Goal: Task Accomplishment & Management: Complete application form

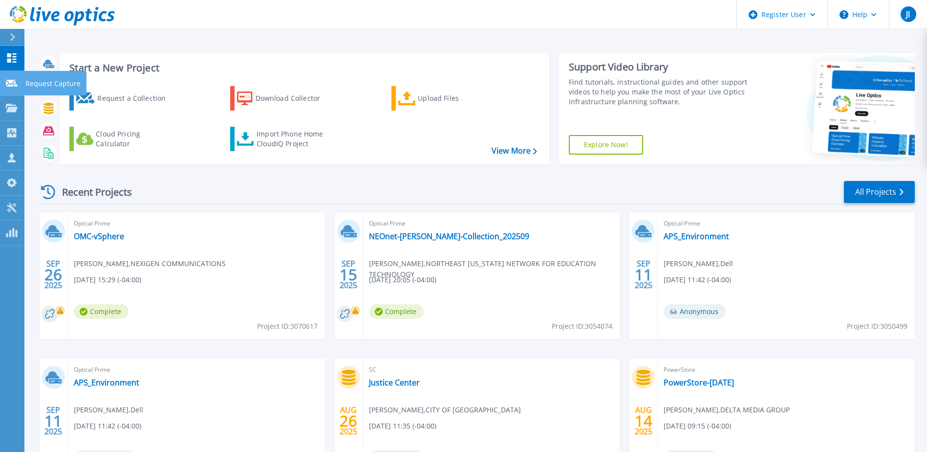
click at [59, 86] on p "Request Capture" at bounding box center [52, 83] width 55 height 25
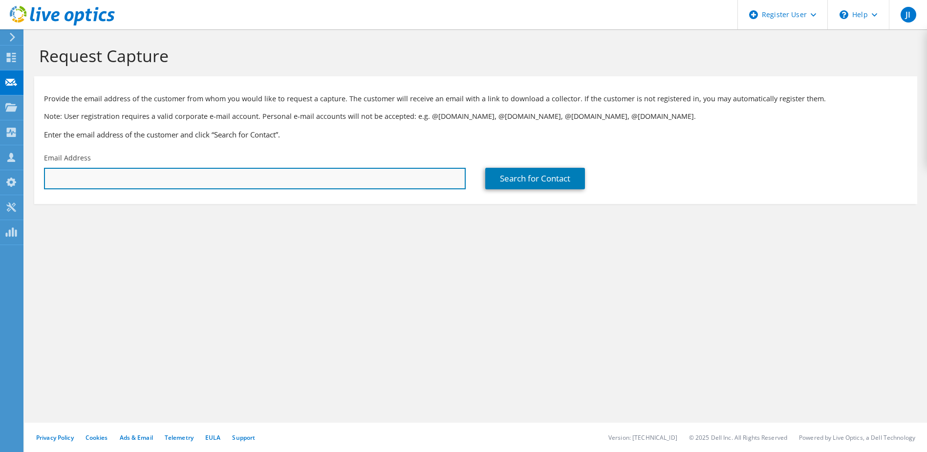
click at [181, 181] on input "text" at bounding box center [255, 179] width 422 height 22
paste input "[EMAIL_ADDRESS][DOMAIN_NAME]"
type input "[EMAIL_ADDRESS][DOMAIN_NAME]"
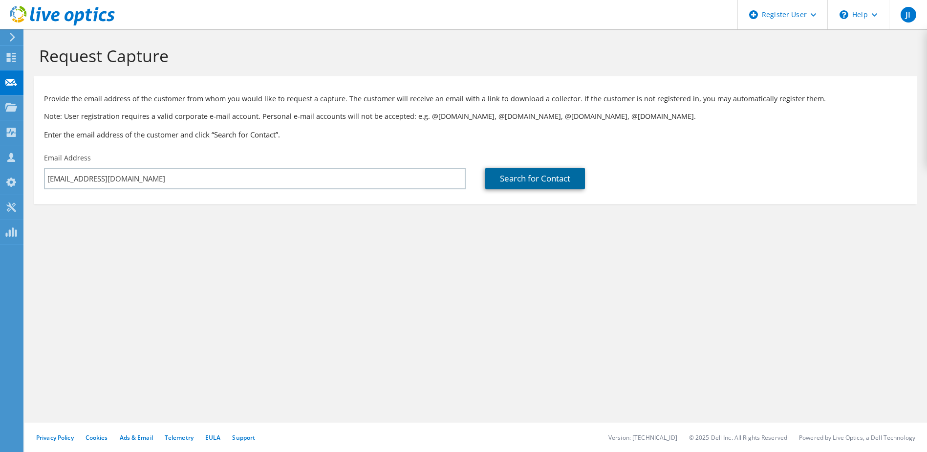
click at [529, 179] on link "Search for Contact" at bounding box center [535, 179] width 100 height 22
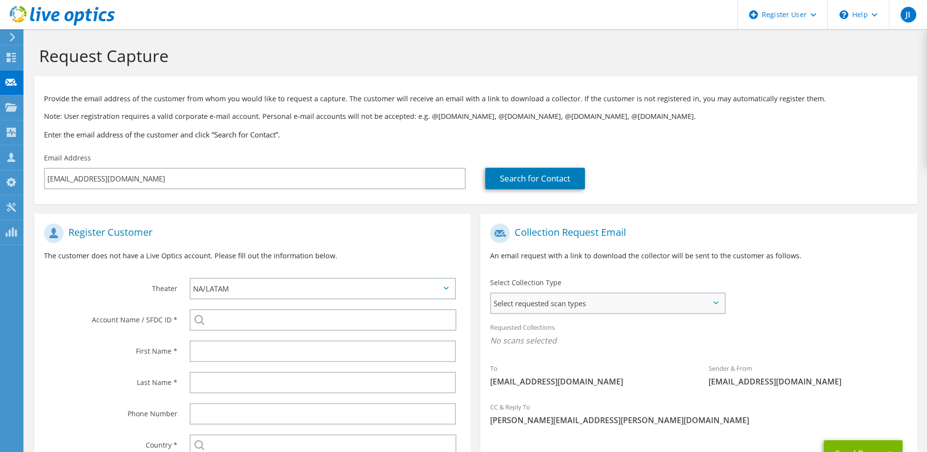
click at [630, 312] on span "Select requested scan types" at bounding box center [607, 303] width 233 height 20
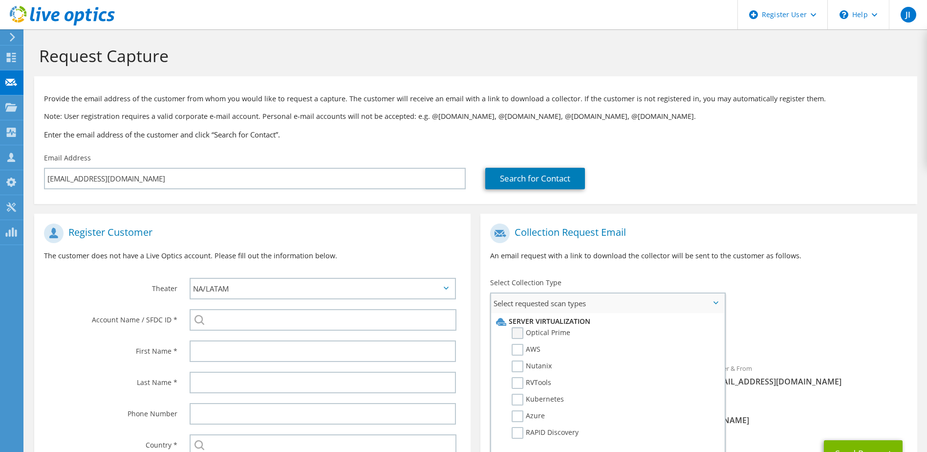
click at [533, 332] on label "Optical Prime" at bounding box center [541, 333] width 59 height 12
click at [0, 0] on input "Optical Prime" at bounding box center [0, 0] width 0 height 0
click at [777, 287] on div "To [EMAIL_ADDRESS][DOMAIN_NAME] Sender & From [EMAIL_ADDRESS][DOMAIN_NAME]" at bounding box center [699, 308] width 437 height 181
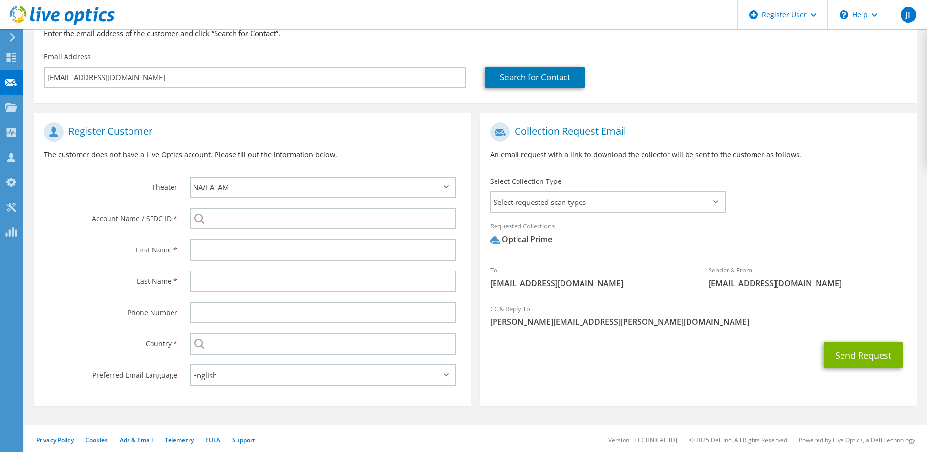
scroll to position [104, 0]
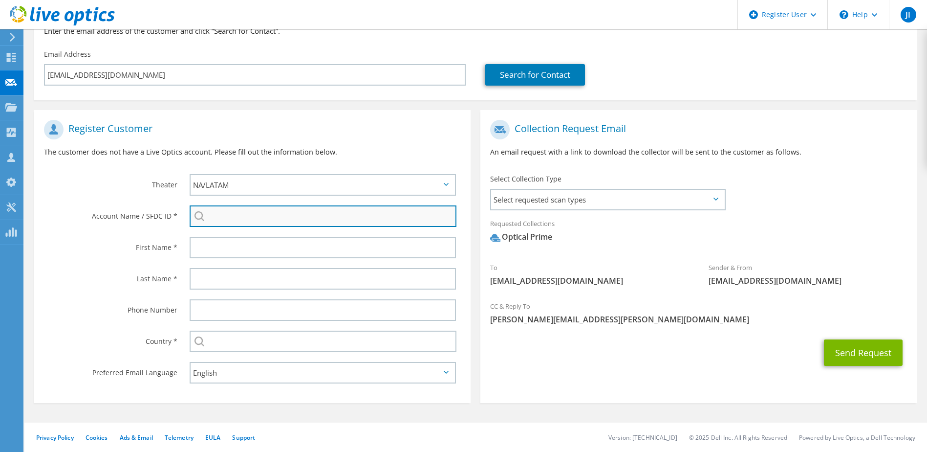
click at [296, 218] on input "search" at bounding box center [323, 216] width 267 height 22
click at [241, 219] on input "central insurance" at bounding box center [323, 216] width 267 height 22
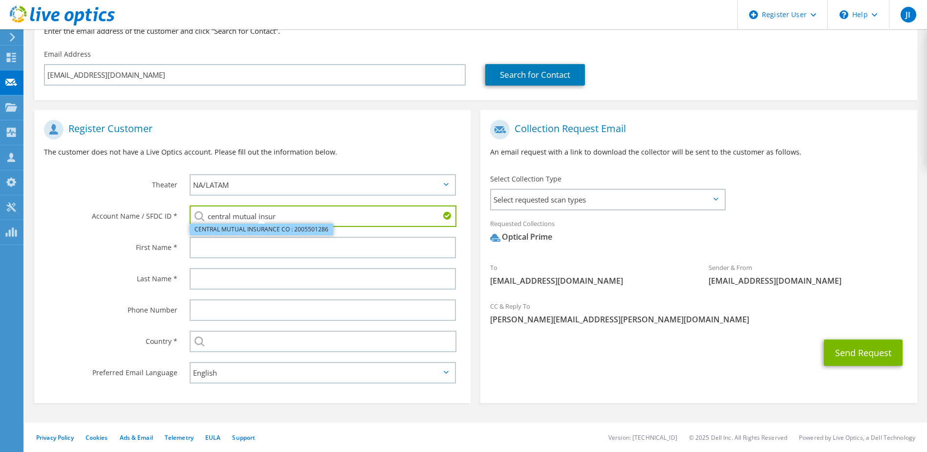
click at [238, 229] on li "CENTRAL MUTUAL INSURANCE CO : 2005501286" at bounding box center [262, 229] width 144 height 12
type input "CENTRAL MUTUAL INSURANCE CO : 2005501286"
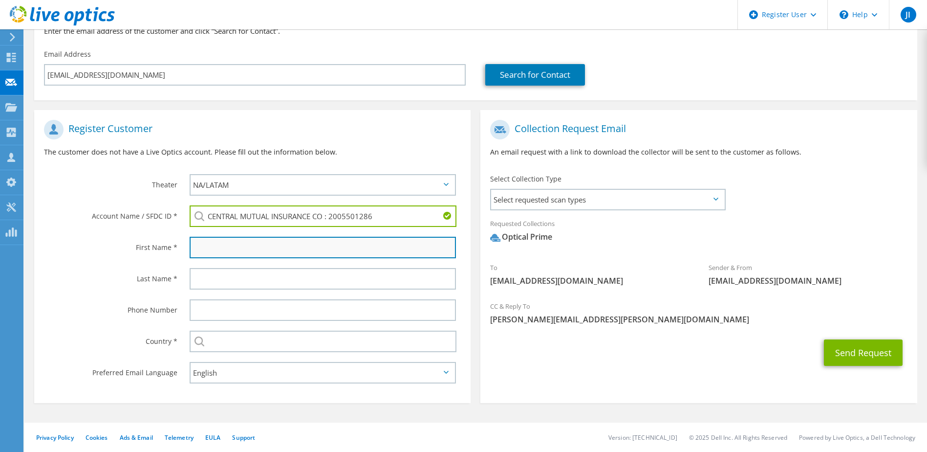
click at [228, 243] on input "text" at bounding box center [323, 248] width 267 height 22
type input "[PERSON_NAME]"
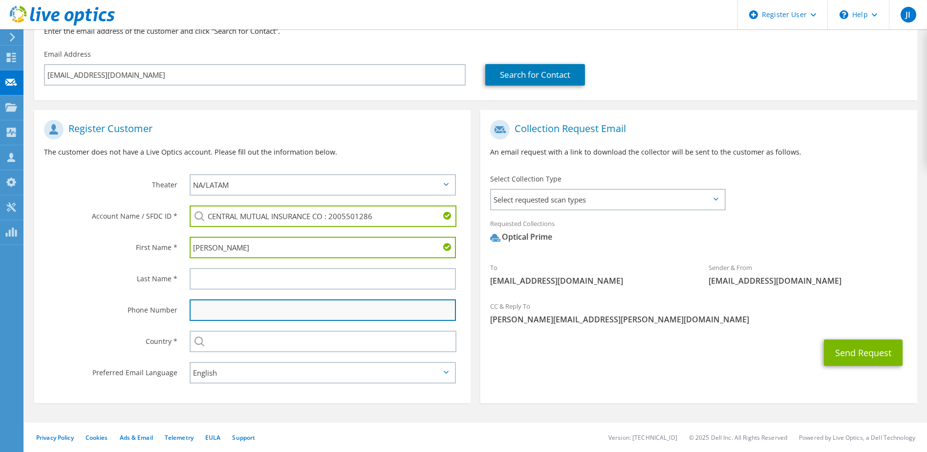
click at [283, 302] on input "text" at bounding box center [323, 310] width 267 height 22
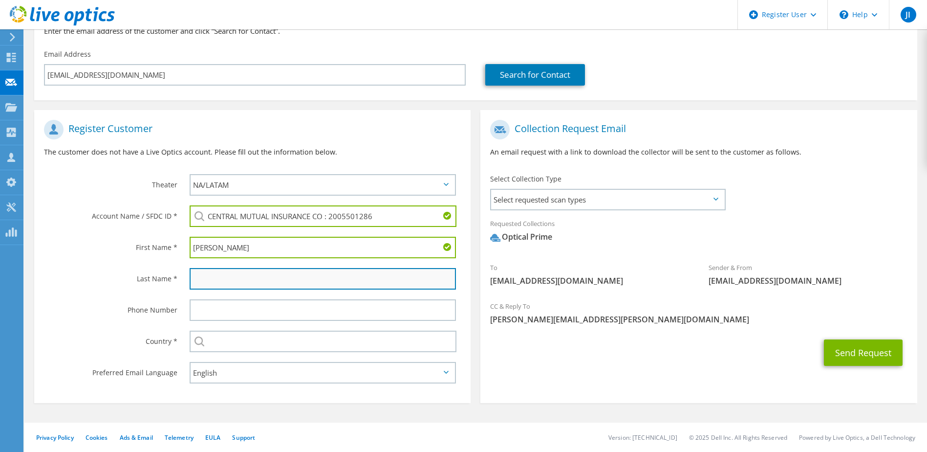
click at [190, 278] on input "text" at bounding box center [323, 279] width 267 height 22
paste input "[PERSON_NAME] <[EMAIL_ADDRESS][DOMAIN_NAME]>"
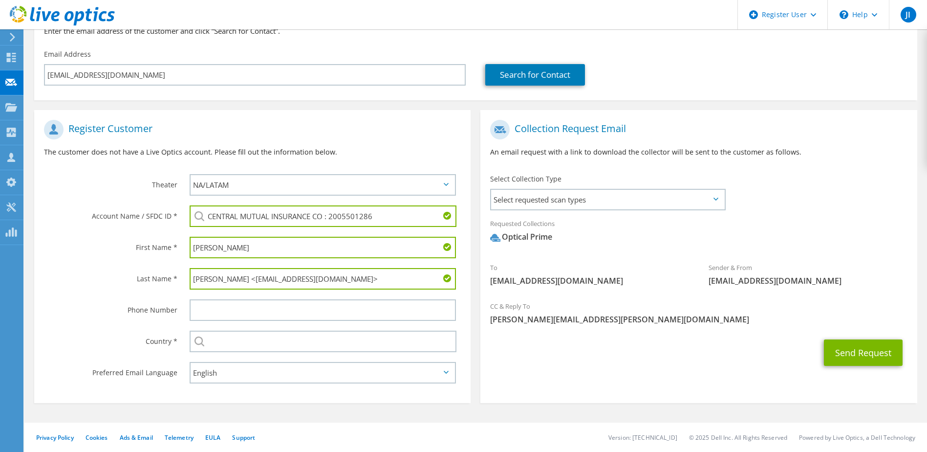
drag, startPoint x: 208, startPoint y: 279, endPoint x: 168, endPoint y: 281, distance: 40.1
click at [168, 281] on div "Last Name * [PERSON_NAME] <[EMAIL_ADDRESS][DOMAIN_NAME]>" at bounding box center [252, 278] width 437 height 31
drag, startPoint x: 228, startPoint y: 276, endPoint x: 452, endPoint y: 284, distance: 224.0
click at [450, 284] on div "[PERSON_NAME] <[EMAIL_ADDRESS][DOMAIN_NAME]>" at bounding box center [323, 279] width 267 height 22
type input "[PERSON_NAME]"
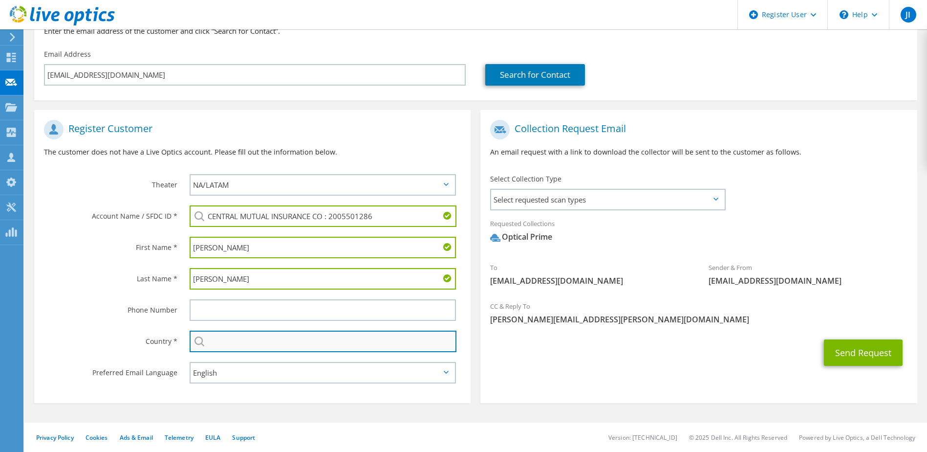
click at [232, 343] on input "text" at bounding box center [323, 341] width 267 height 22
type input "[GEOGRAPHIC_DATA]"
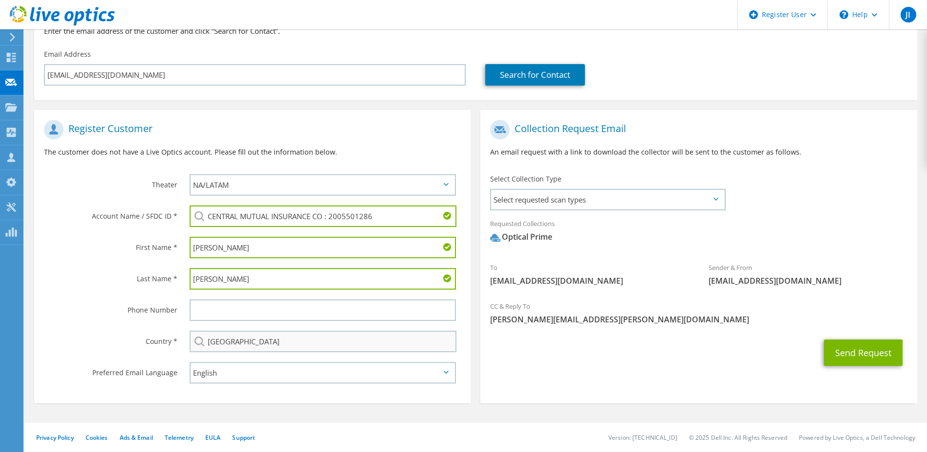
type input "3302437157"
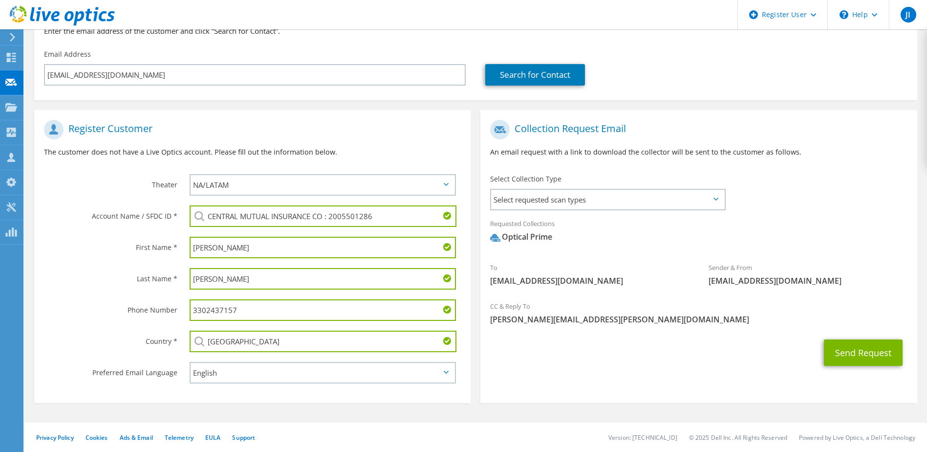
click at [231, 312] on input "3302437157" at bounding box center [323, 310] width 267 height 22
click at [69, 294] on div "Phone Number" at bounding box center [107, 309] width 146 height 30
click at [319, 188] on select "APJ EMEA NA/LATAM" at bounding box center [323, 185] width 267 height 22
click at [654, 165] on div "Collection Request Email An email request with a link to download the collector…" at bounding box center [699, 142] width 437 height 54
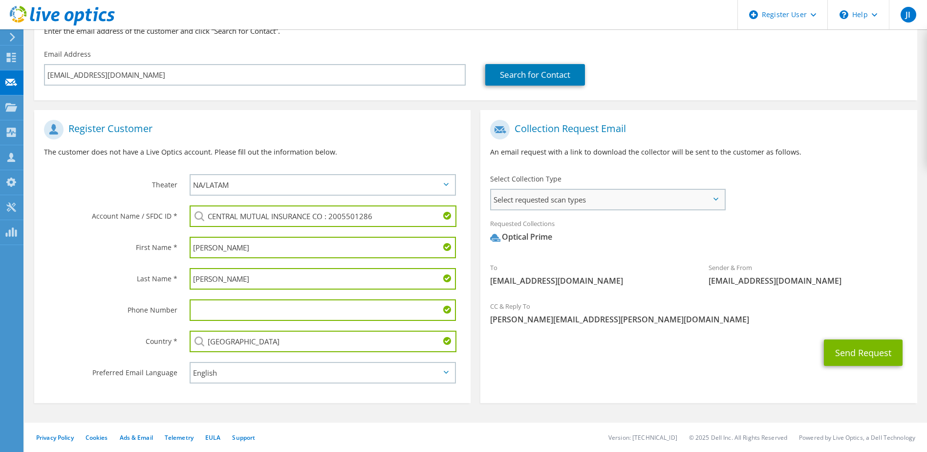
click at [662, 199] on span "Select requested scan types" at bounding box center [607, 200] width 233 height 20
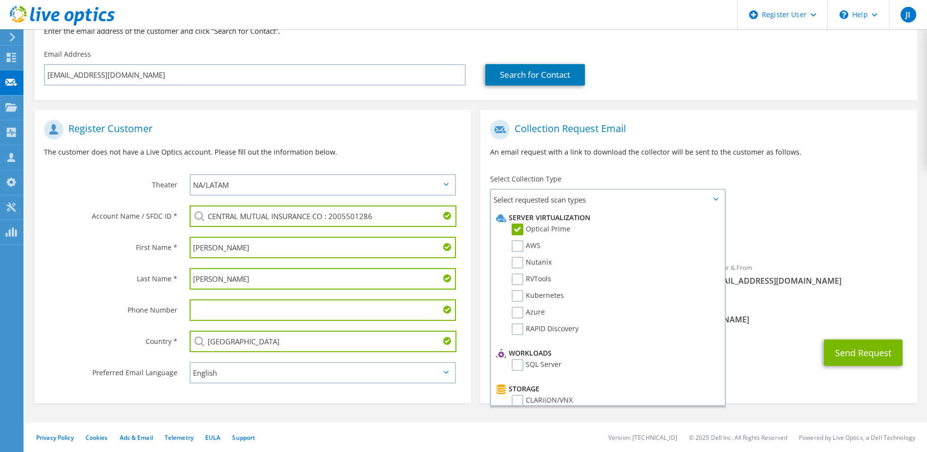
click at [839, 211] on div "To [EMAIL_ADDRESS][DOMAIN_NAME] Sender & From [EMAIL_ADDRESS][DOMAIN_NAME]" at bounding box center [699, 205] width 437 height 181
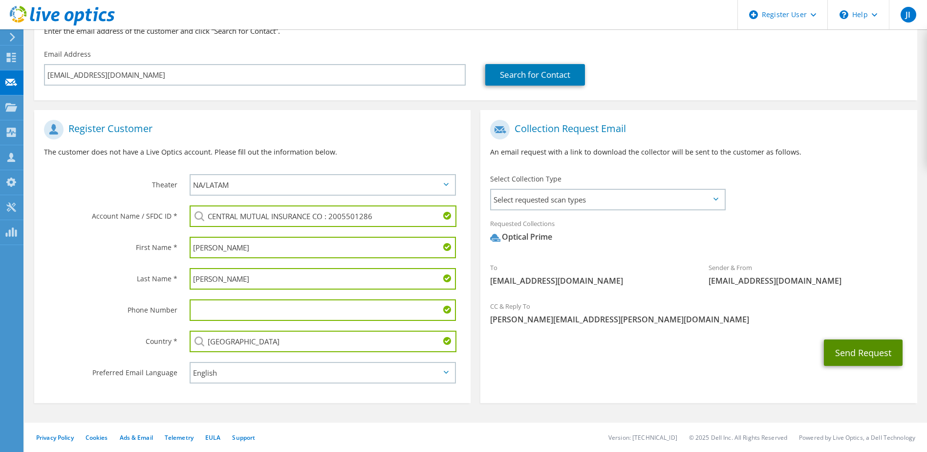
click at [875, 352] on button "Send Request" at bounding box center [863, 352] width 79 height 26
